Goal: Find contact information: Find contact information

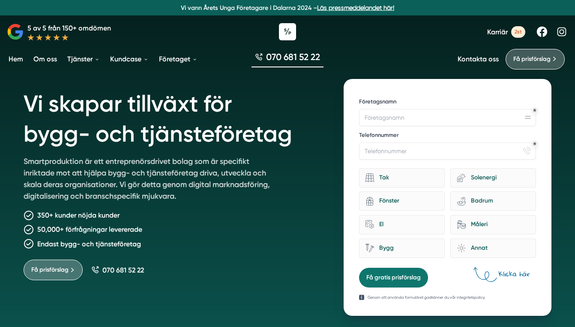
click at [49, 57] on link "Om oss" at bounding box center [45, 59] width 27 height 22
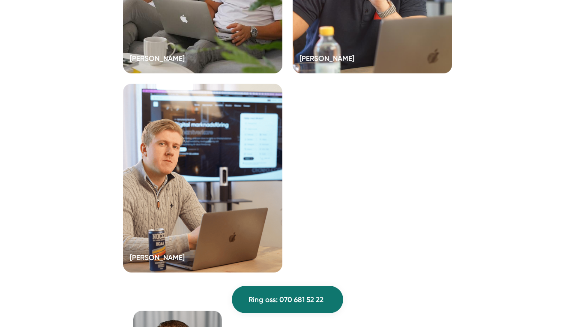
scroll to position [1689, 0]
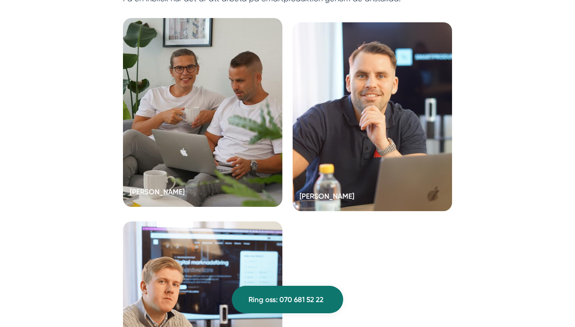
click at [189, 172] on div at bounding box center [203, 112] width 160 height 189
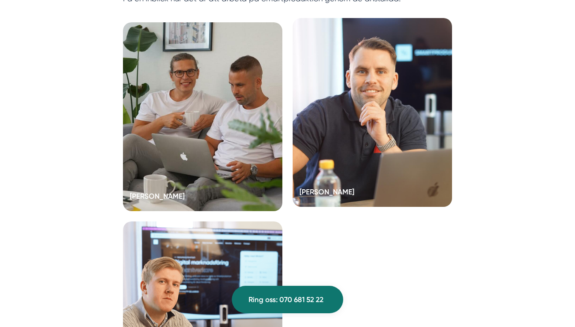
click at [328, 180] on div at bounding box center [373, 112] width 160 height 189
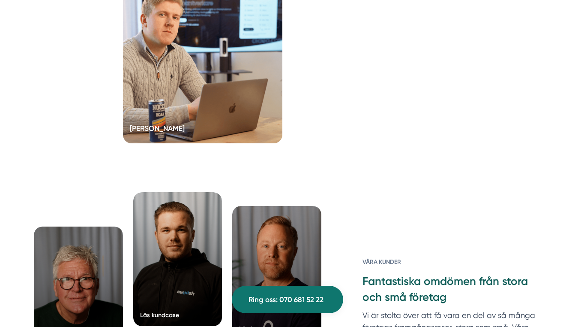
scroll to position [1951, 0]
click at [205, 144] on div at bounding box center [203, 49] width 160 height 189
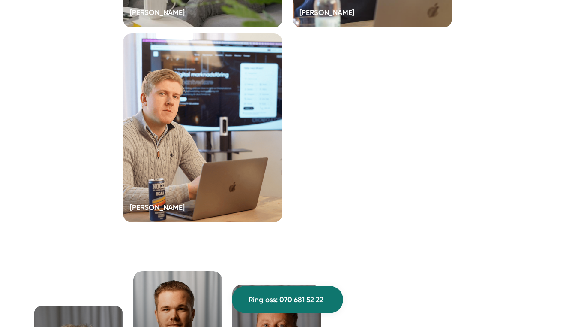
scroll to position [1865, 0]
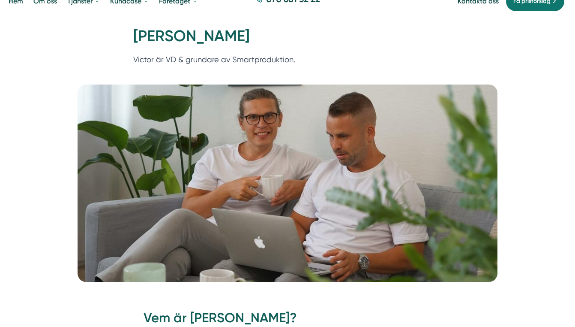
scroll to position [60, 0]
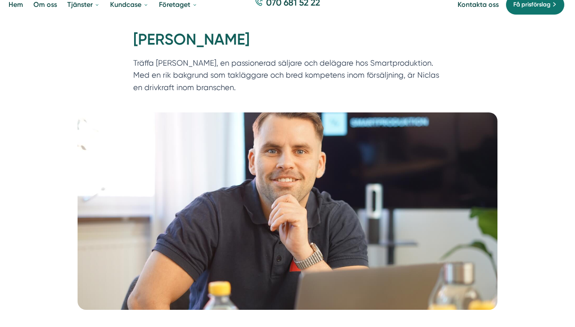
scroll to position [55, 0]
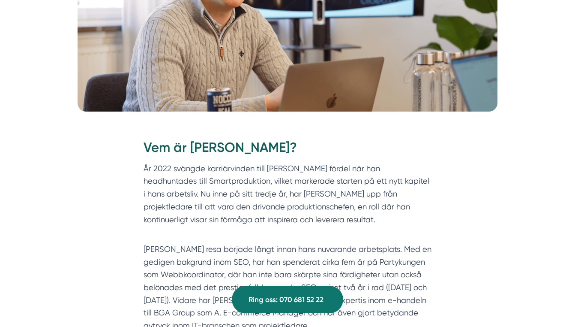
scroll to position [212, 0]
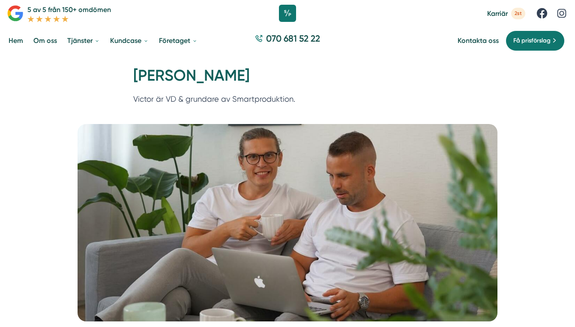
scroll to position [18, 0]
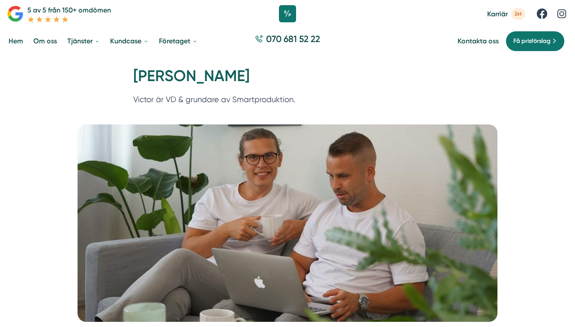
click at [479, 46] on div "Kontakta oss Få prisförslag" at bounding box center [513, 41] width 111 height 21
click at [481, 42] on link "Kontakta oss" at bounding box center [478, 41] width 41 height 8
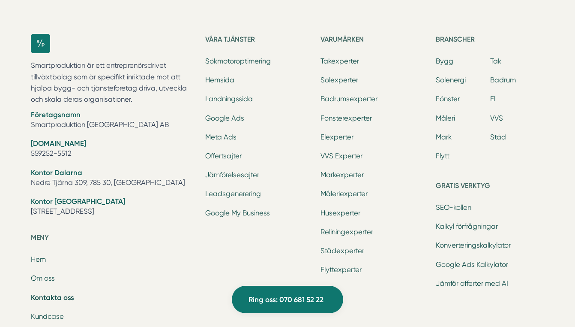
scroll to position [1043, 0]
